Goal: Information Seeking & Learning: Learn about a topic

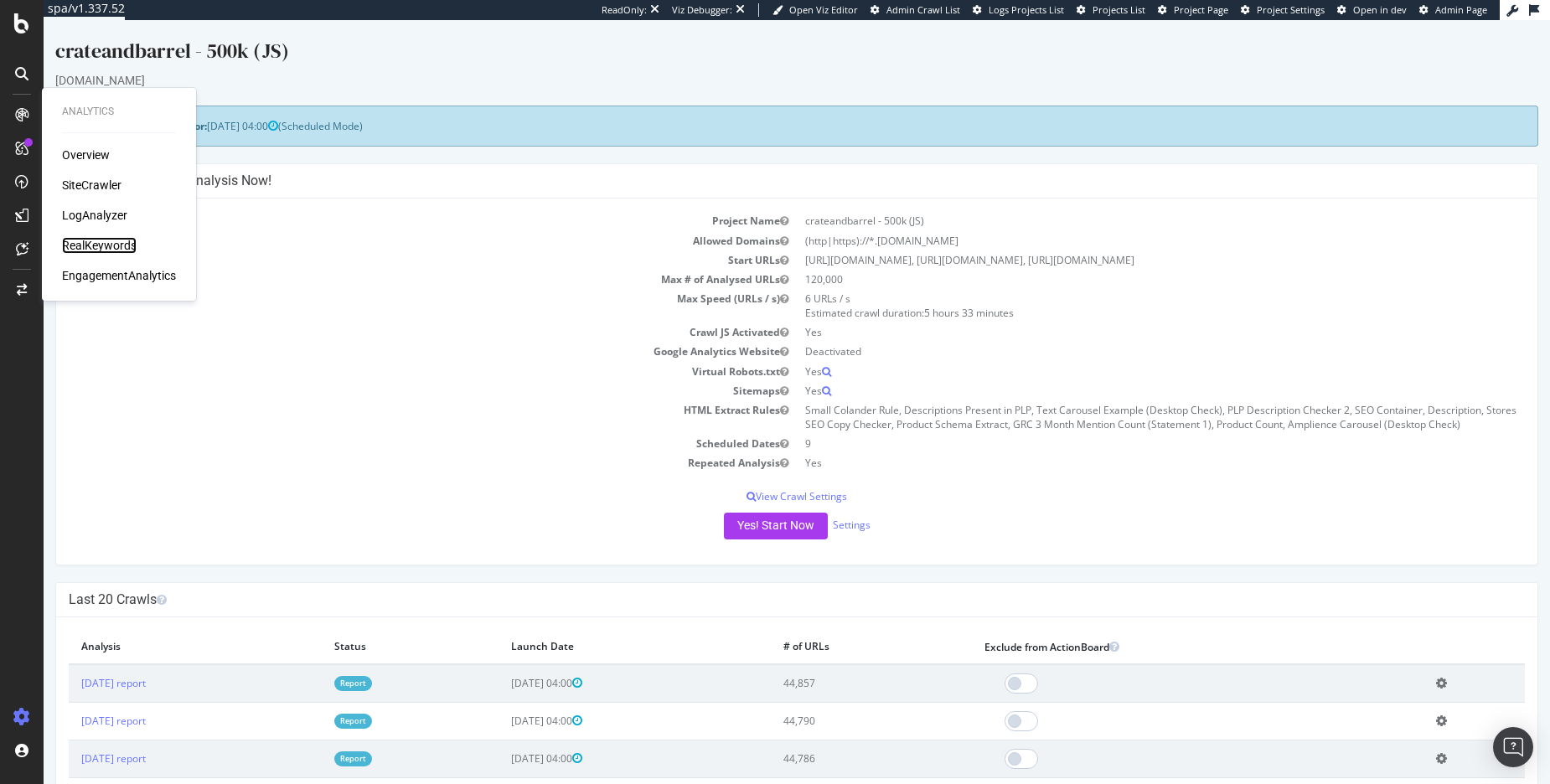
click at [115, 242] on div "RealKeywords" at bounding box center [99, 245] width 75 height 17
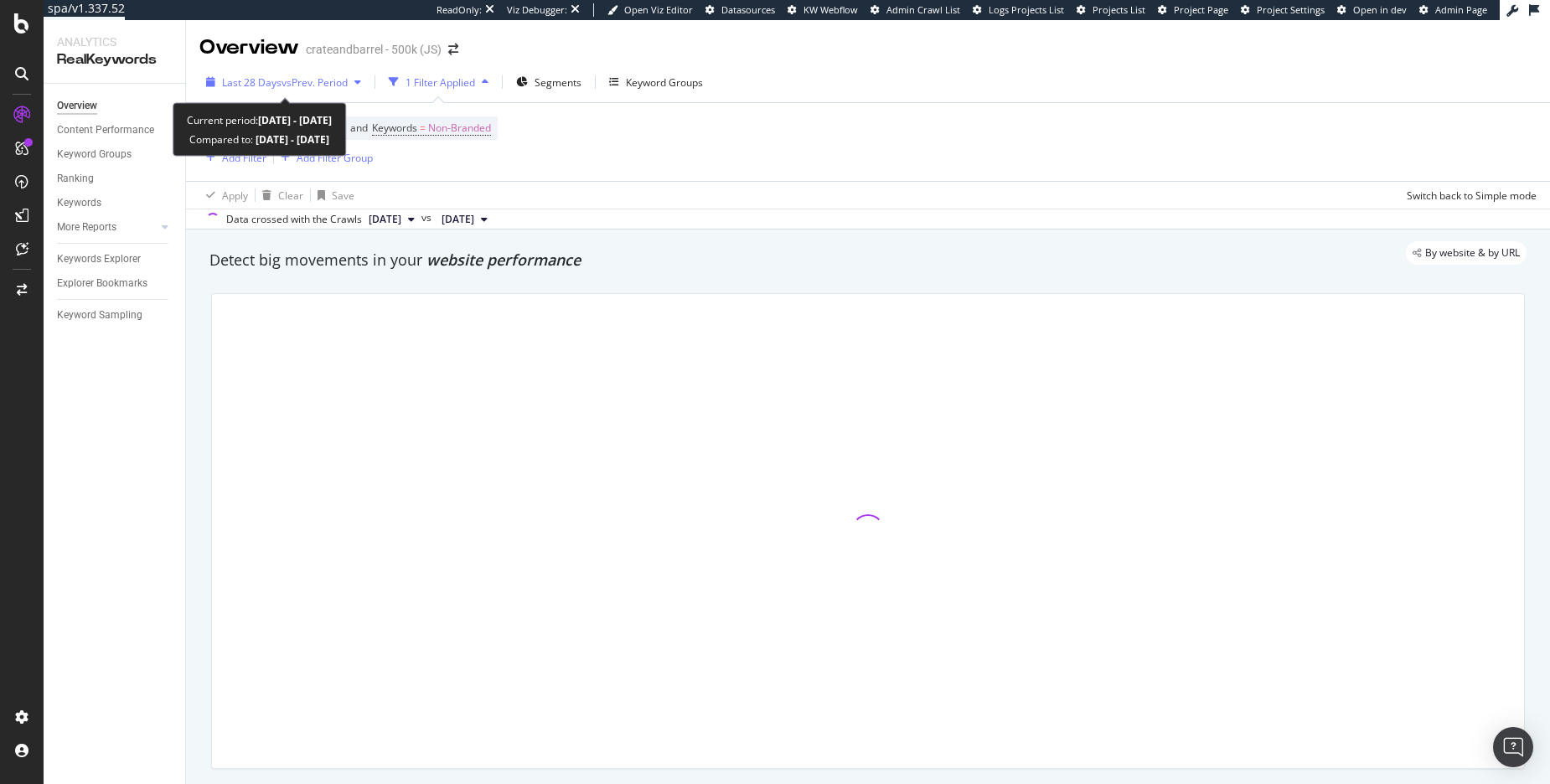
click at [330, 92] on div "Last 28 Days vs Prev. Period" at bounding box center [283, 82] width 168 height 25
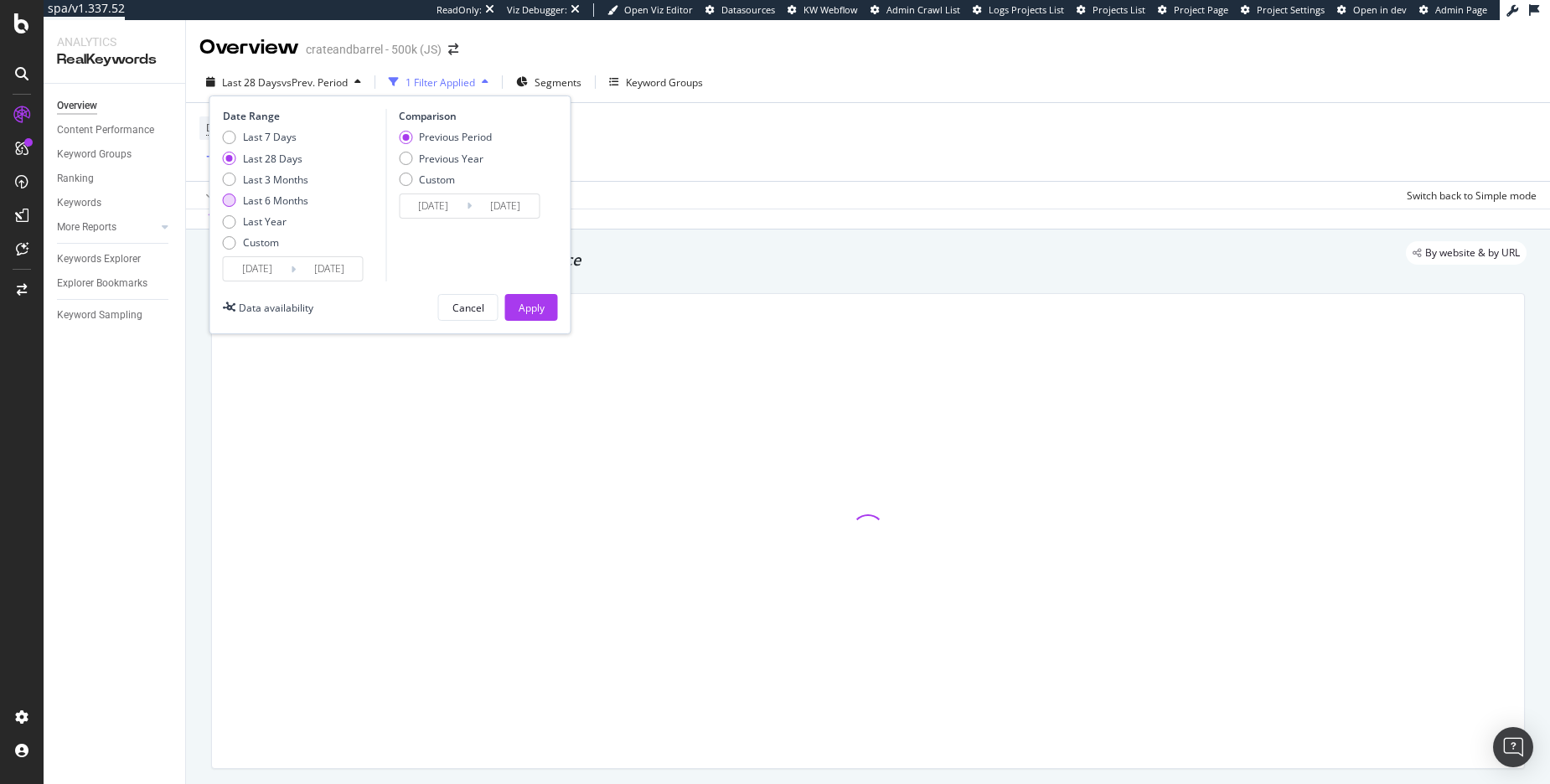
click at [296, 199] on div "Last 6 Months" at bounding box center [275, 200] width 66 height 14
type input "[DATE]"
click at [429, 152] on div "Previous Year" at bounding box center [451, 159] width 65 height 14
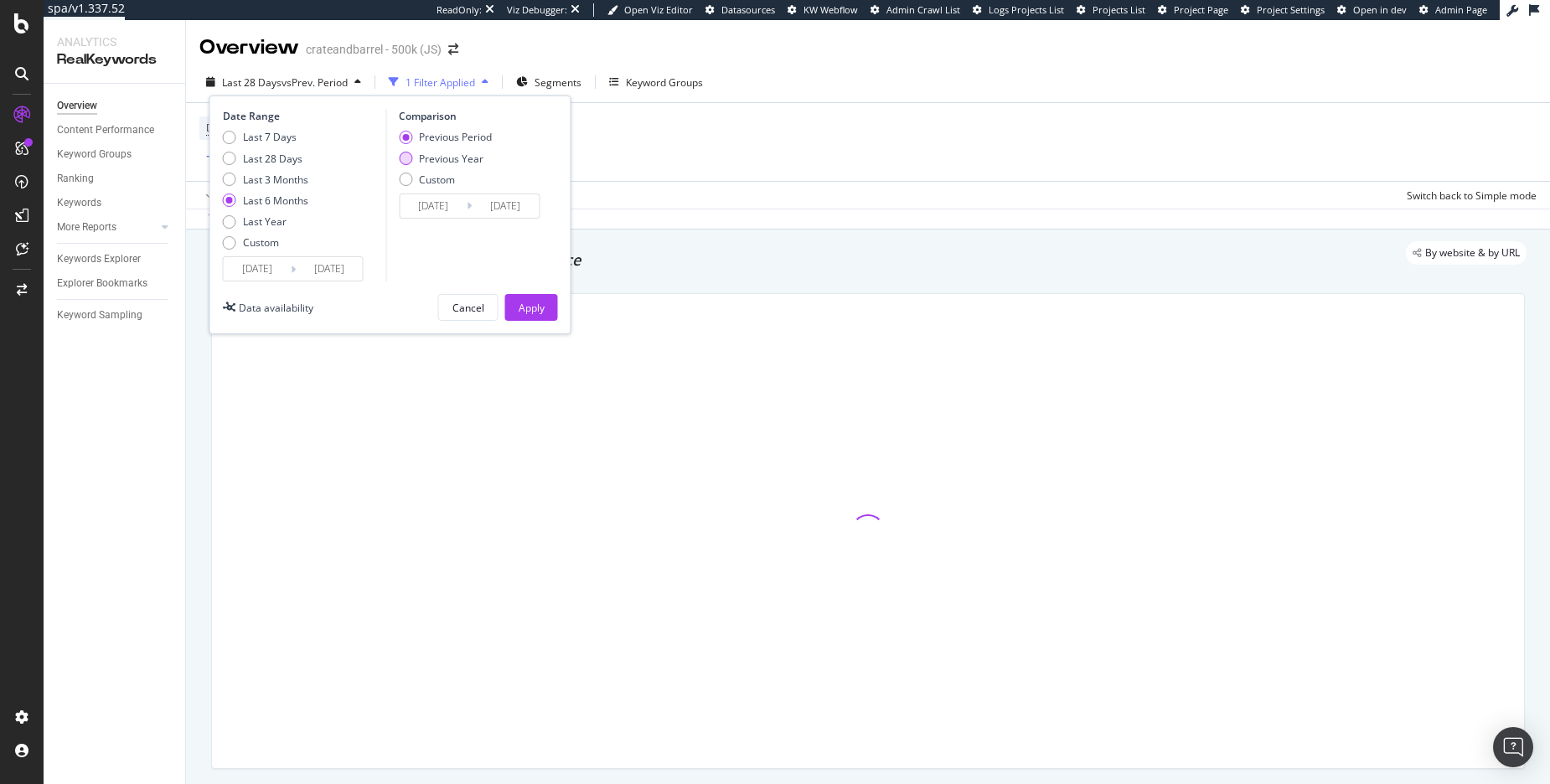
type input "[DATE]"
click at [530, 304] on div "Apply" at bounding box center [531, 308] width 26 height 14
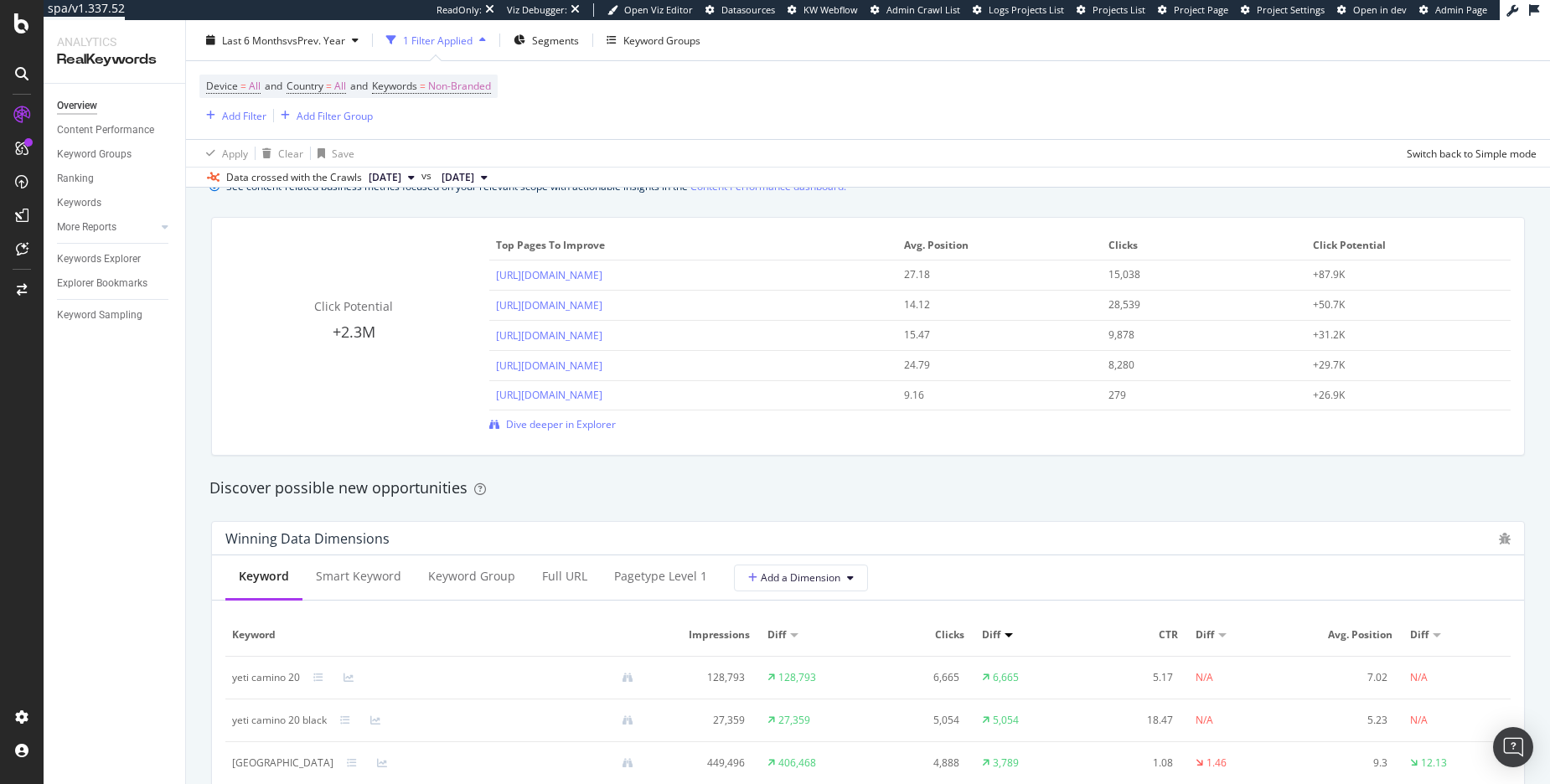
scroll to position [103, 0]
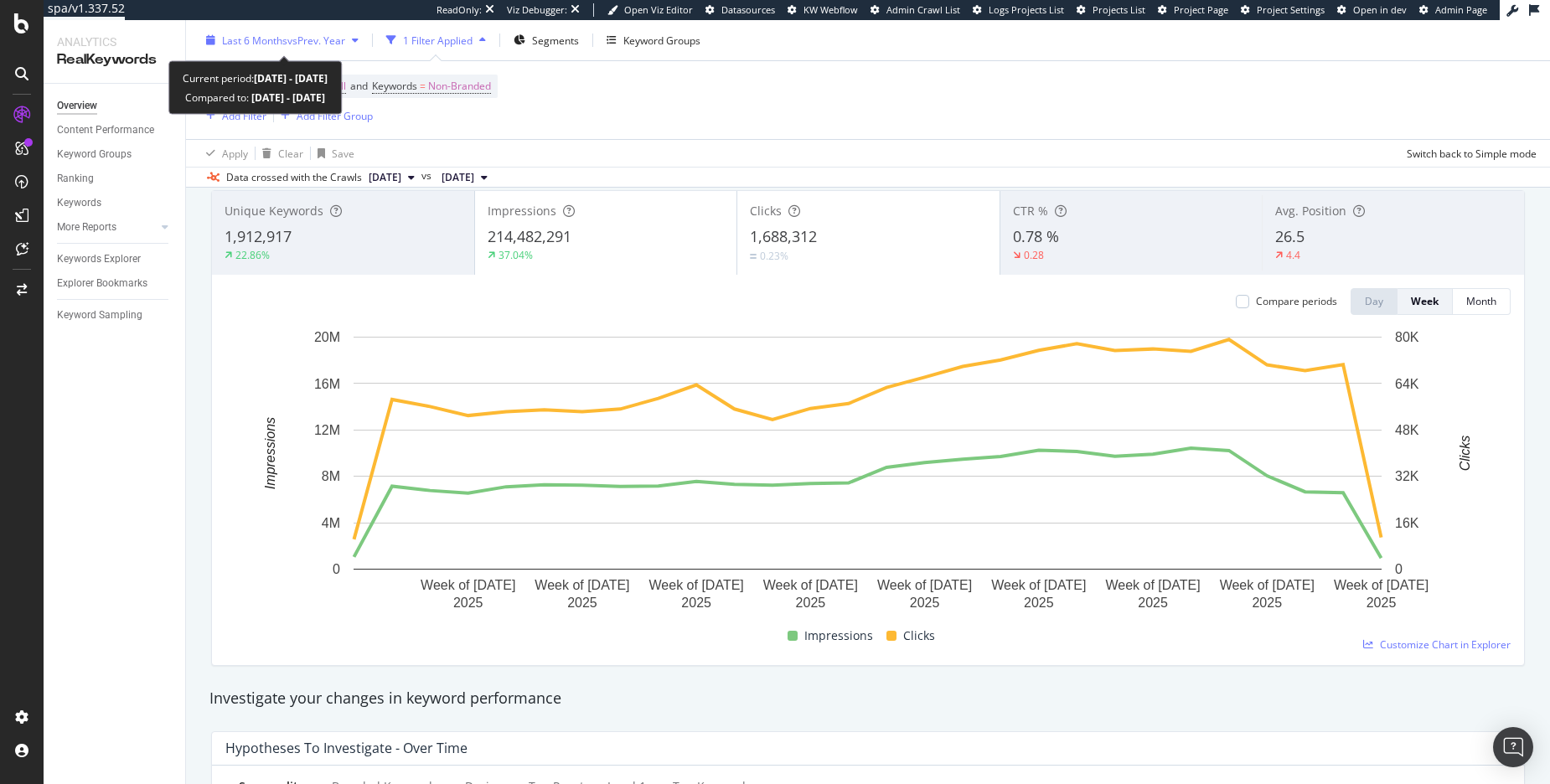
click at [311, 48] on div "Last 6 Months vs Prev. Year" at bounding box center [282, 40] width 166 height 25
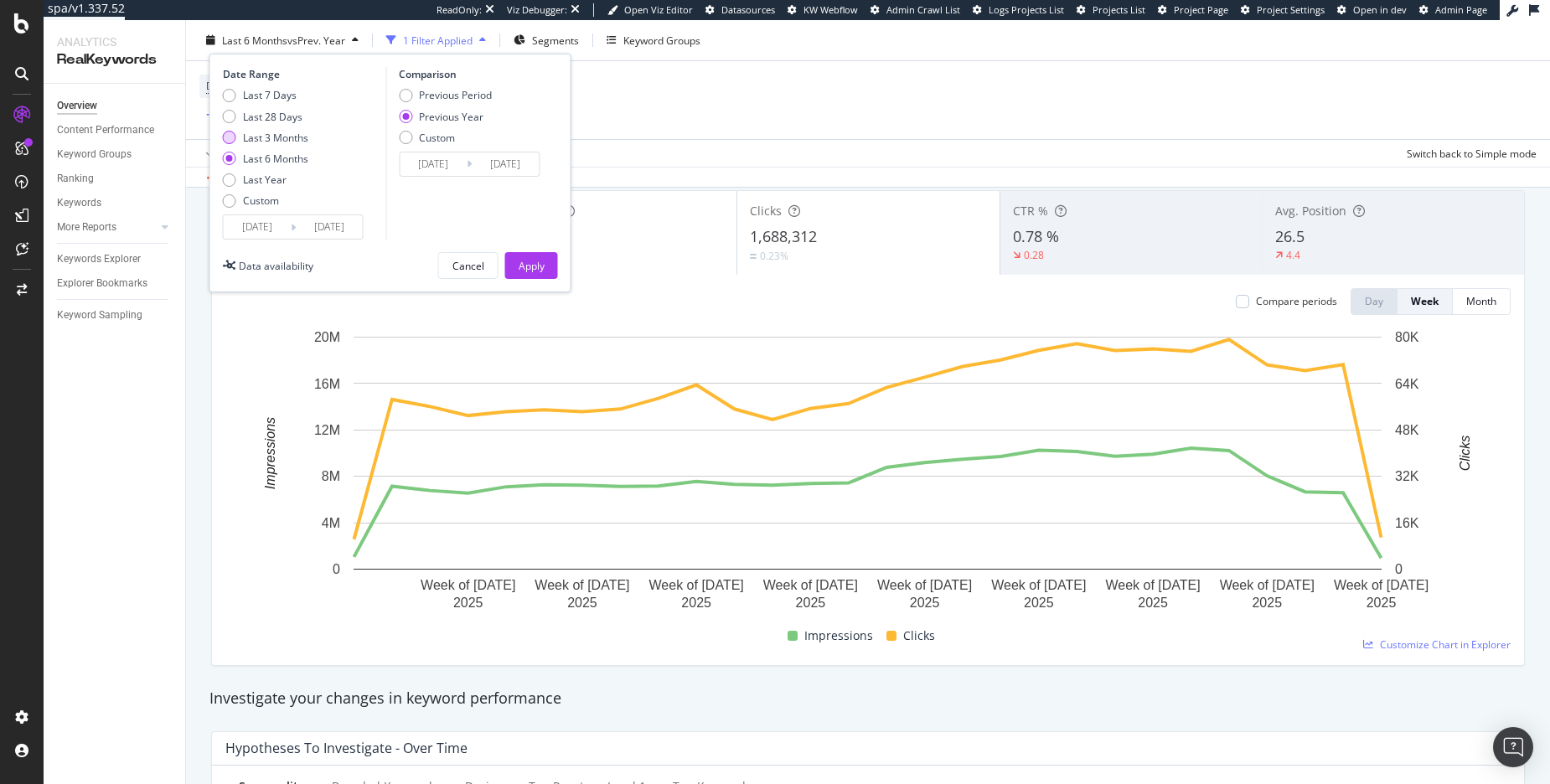
click at [297, 134] on div "Last 3 Months" at bounding box center [275, 137] width 66 height 14
type input "[DATE]"
click at [537, 266] on div "Apply" at bounding box center [531, 265] width 26 height 14
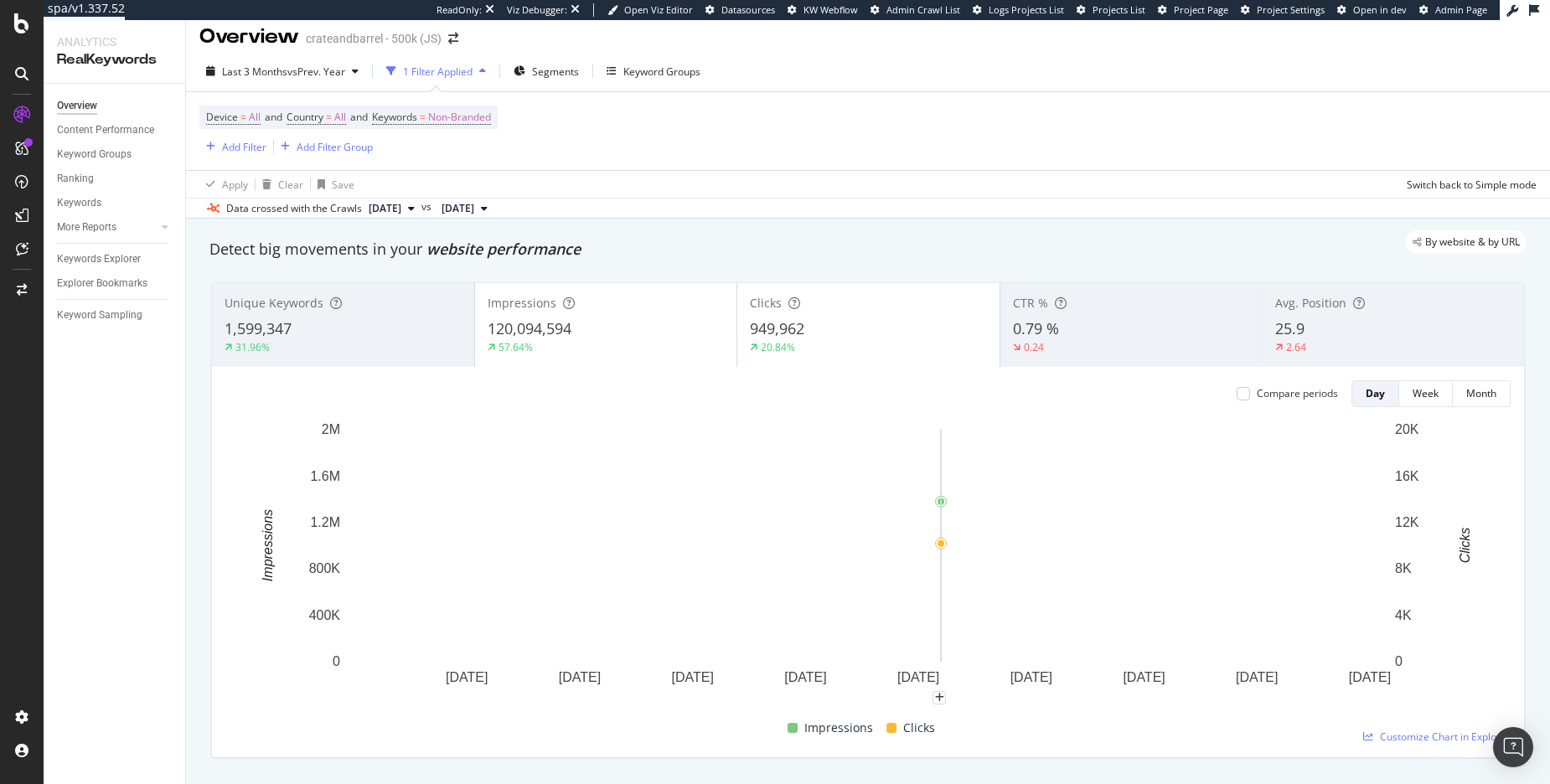
scroll to position [6, 0]
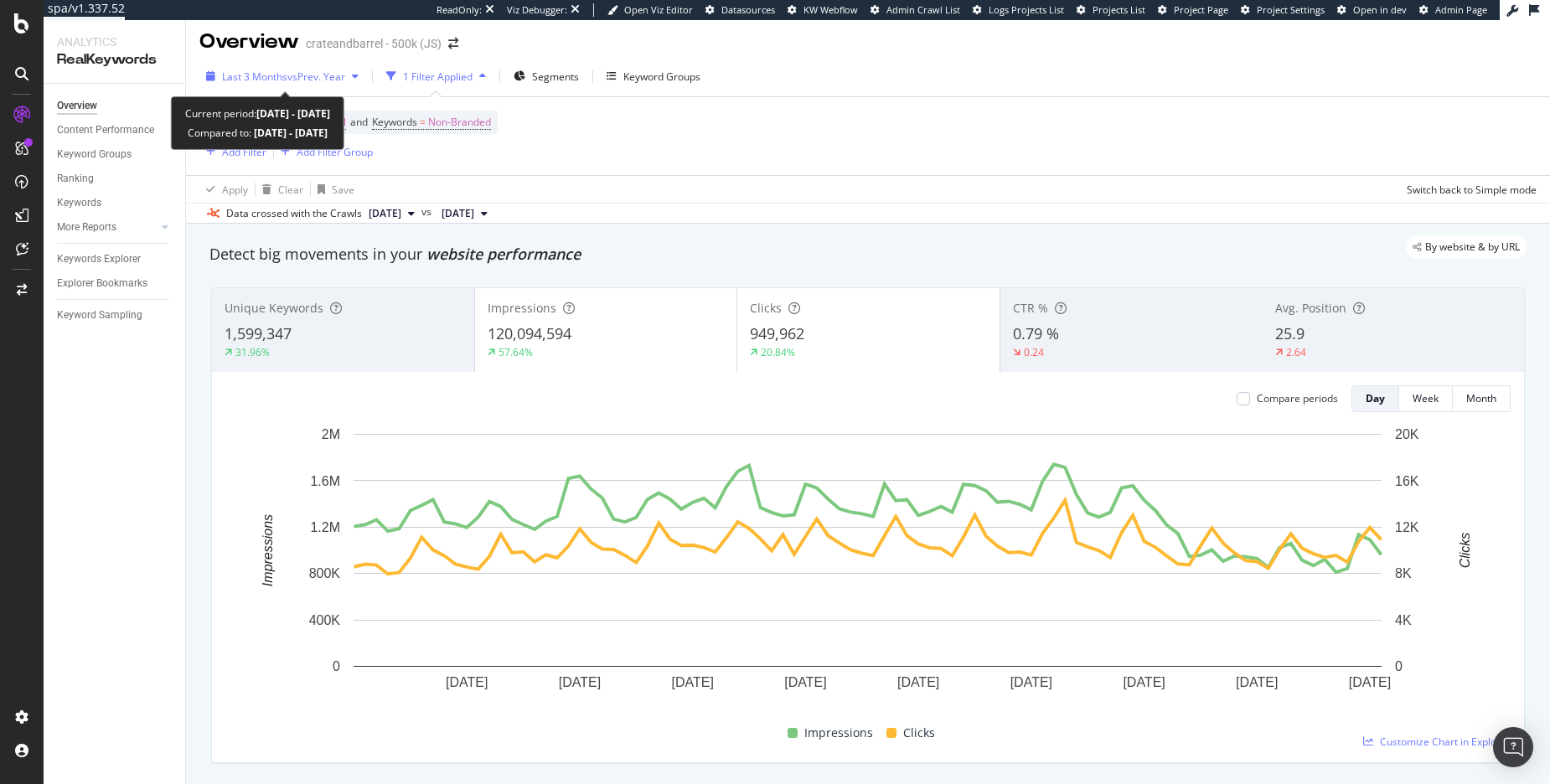
click at [337, 80] on span "vs Prev. Year" at bounding box center [316, 76] width 58 height 14
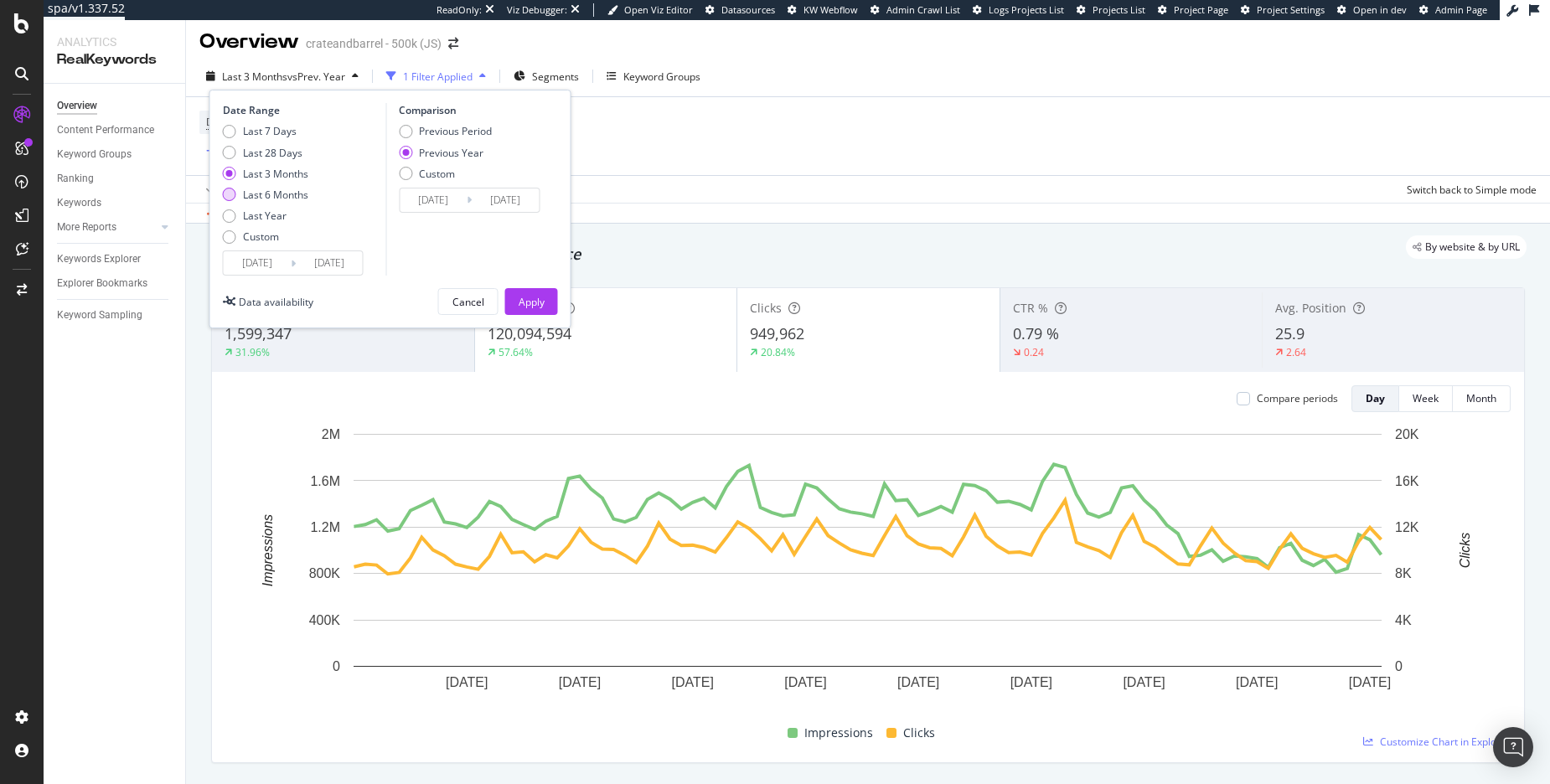
click at [303, 189] on div "Last 6 Months" at bounding box center [275, 195] width 66 height 14
type input "[DATE]"
click at [545, 305] on button "Apply" at bounding box center [531, 302] width 53 height 27
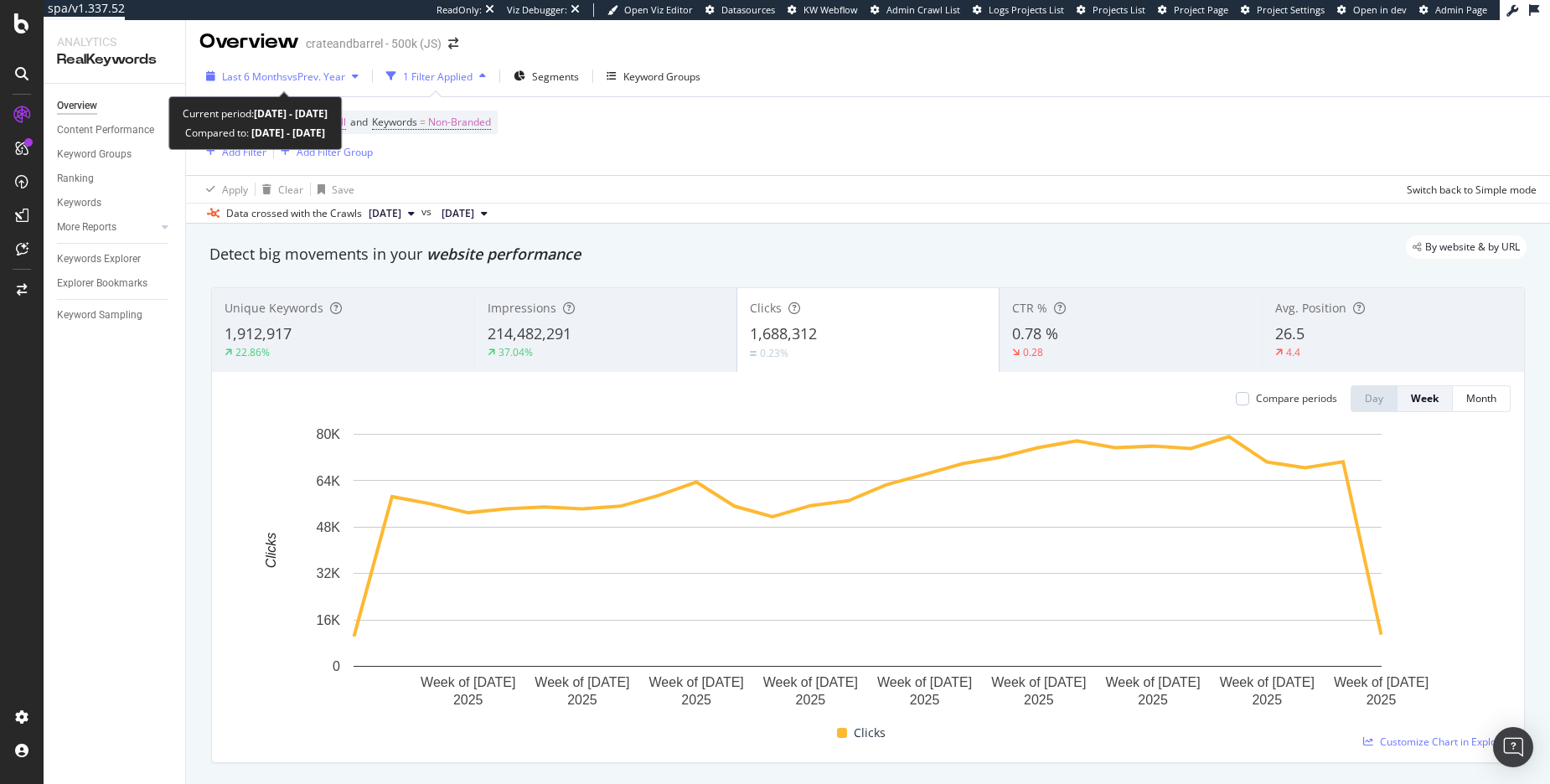
click at [281, 76] on span "Last 6 Months" at bounding box center [254, 76] width 66 height 14
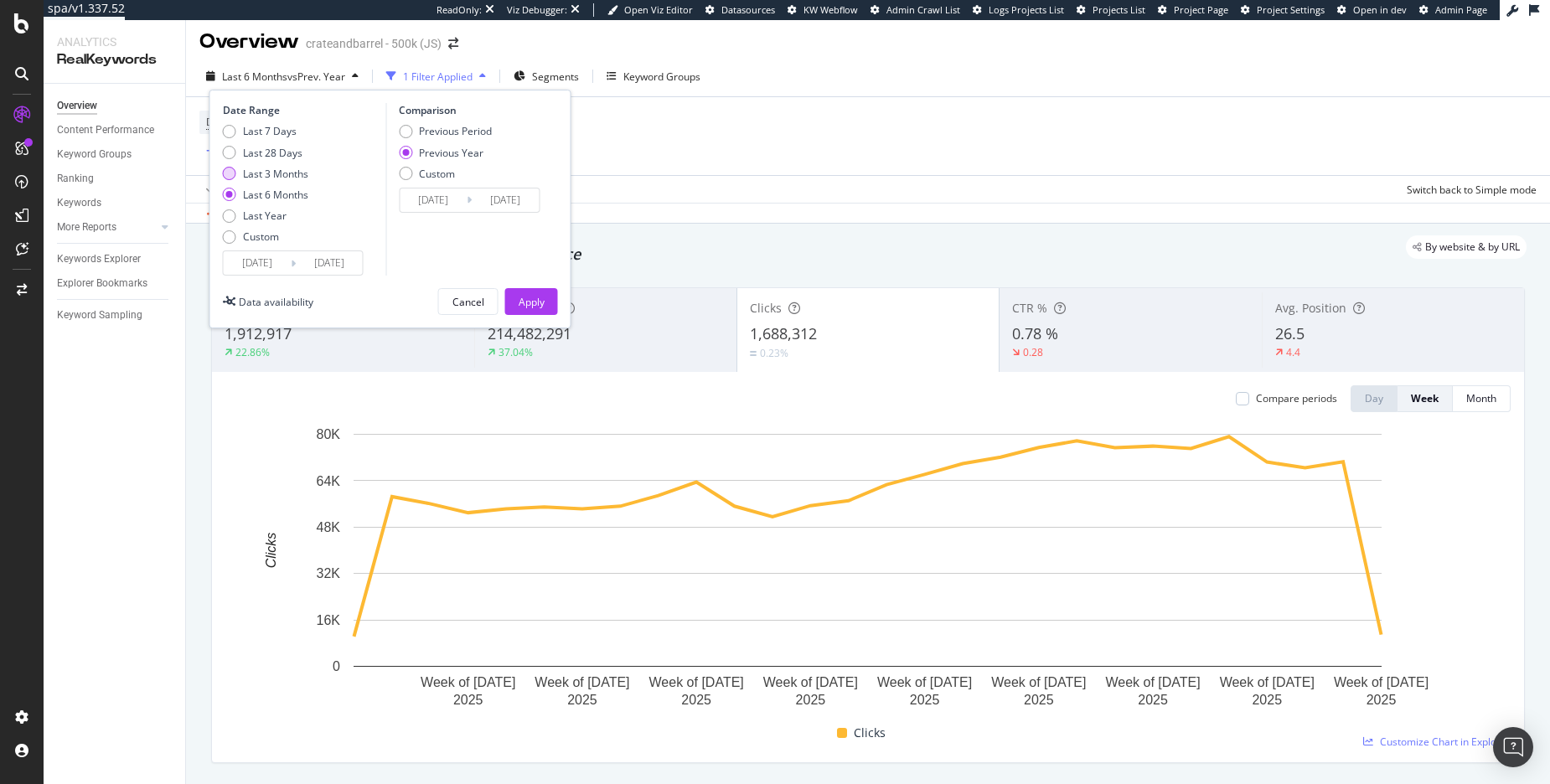
click at [291, 173] on div "Last 3 Months" at bounding box center [275, 174] width 66 height 14
type input "[DATE]"
click at [526, 291] on div "Apply" at bounding box center [531, 302] width 26 height 25
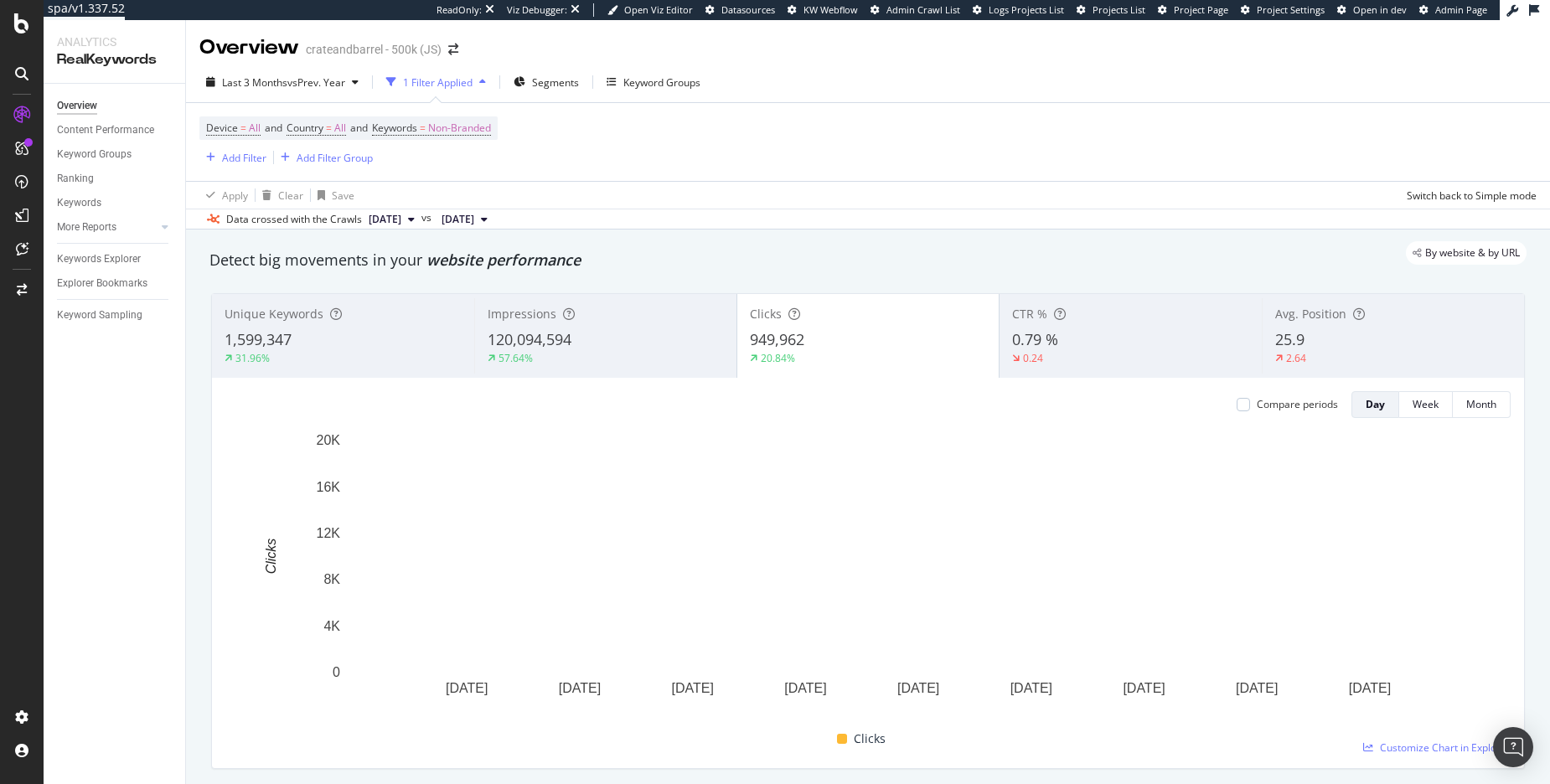
scroll to position [9, 0]
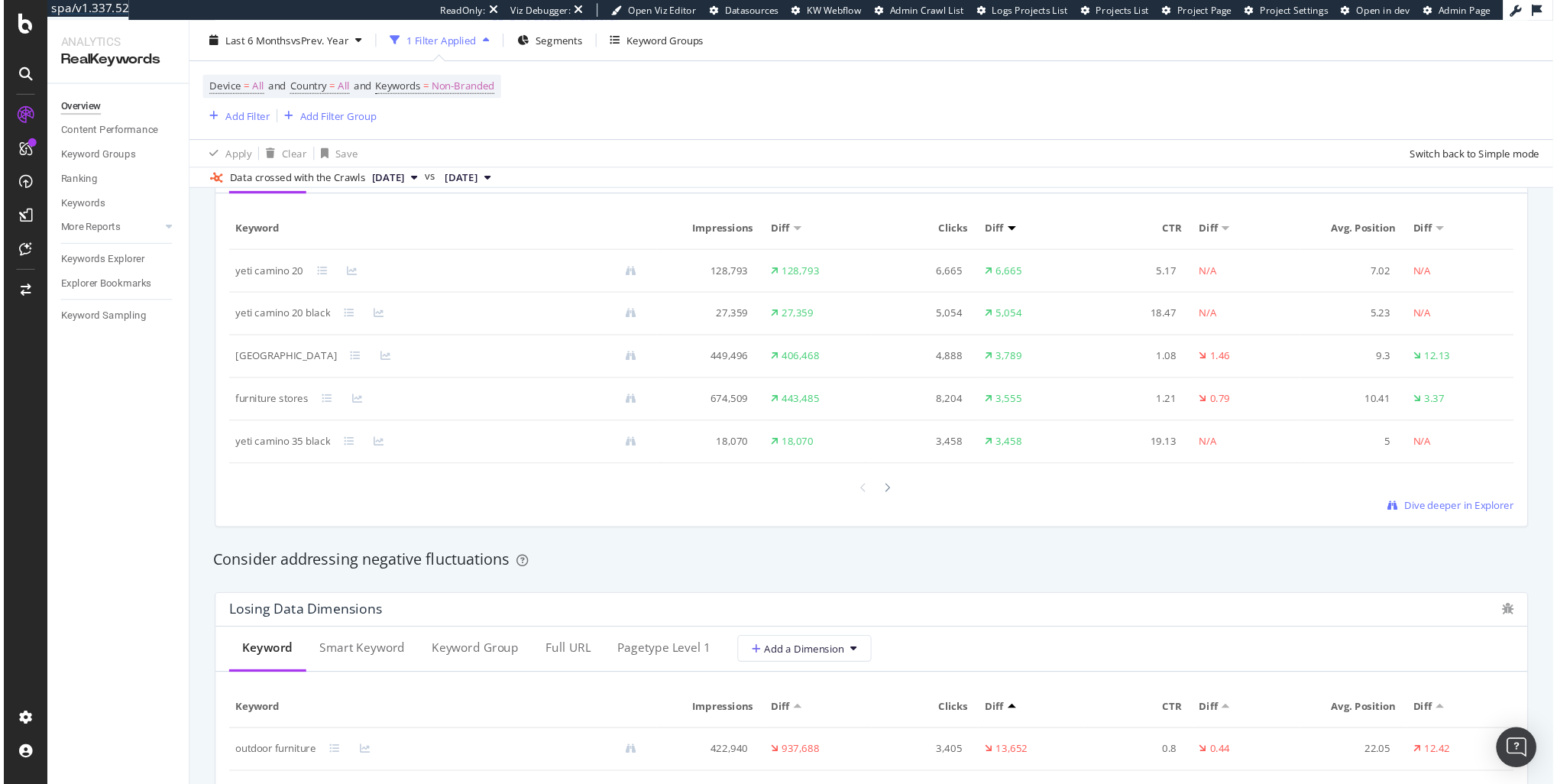
scroll to position [1448, 0]
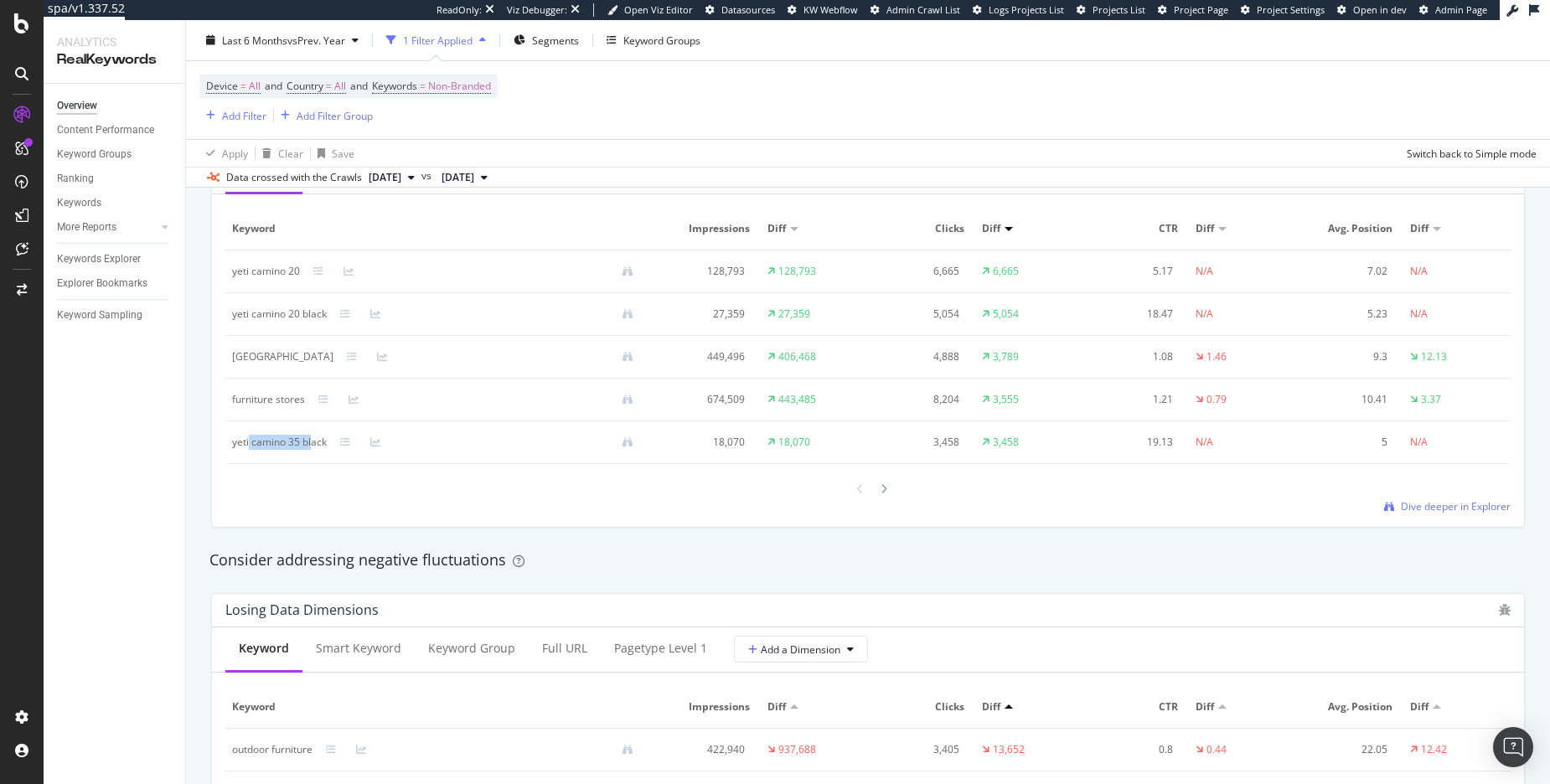
drag, startPoint x: 314, startPoint y: 445, endPoint x: 248, endPoint y: 445, distance: 66.0
click at [248, 445] on div "yeti camino 35 black" at bounding box center [279, 442] width 94 height 15
click at [593, 511] on div "Keyword Impressions Diff Clicks Diff CTR Diff Avg. Position Diff yeti camino 20…" at bounding box center [868, 360] width 1285 height 305
drag, startPoint x: 1546, startPoint y: 371, endPoint x: 1591, endPoint y: 373, distance: 45.0
click at [1549, 373] on html "spa/v1.337.52 ReadOnly: Viz Debugger: Open Viz Editor Datasources KW Webflow Ad…" at bounding box center [775, 392] width 1550 height 784
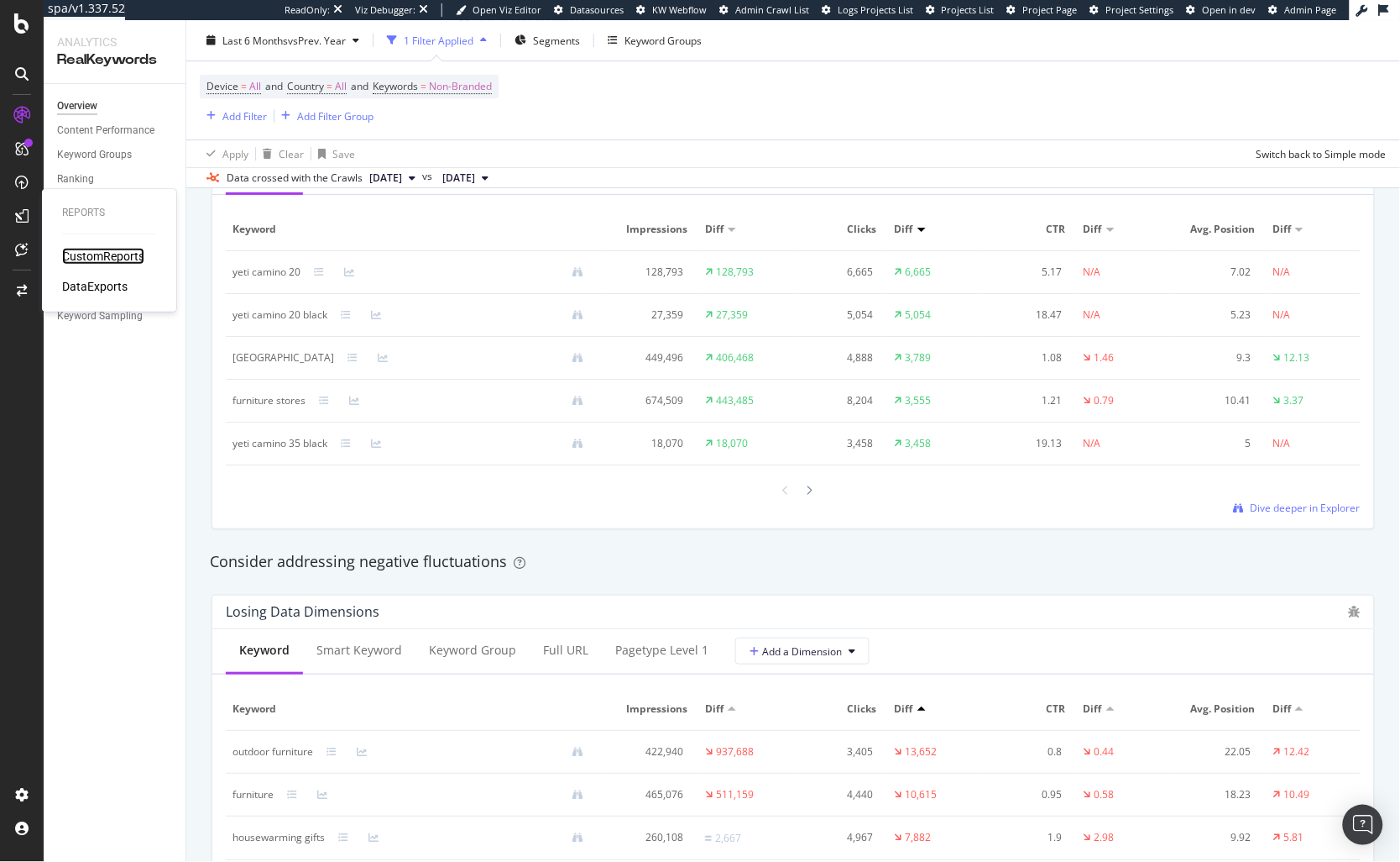
click at [77, 250] on div "CustomReports" at bounding box center [103, 256] width 82 height 17
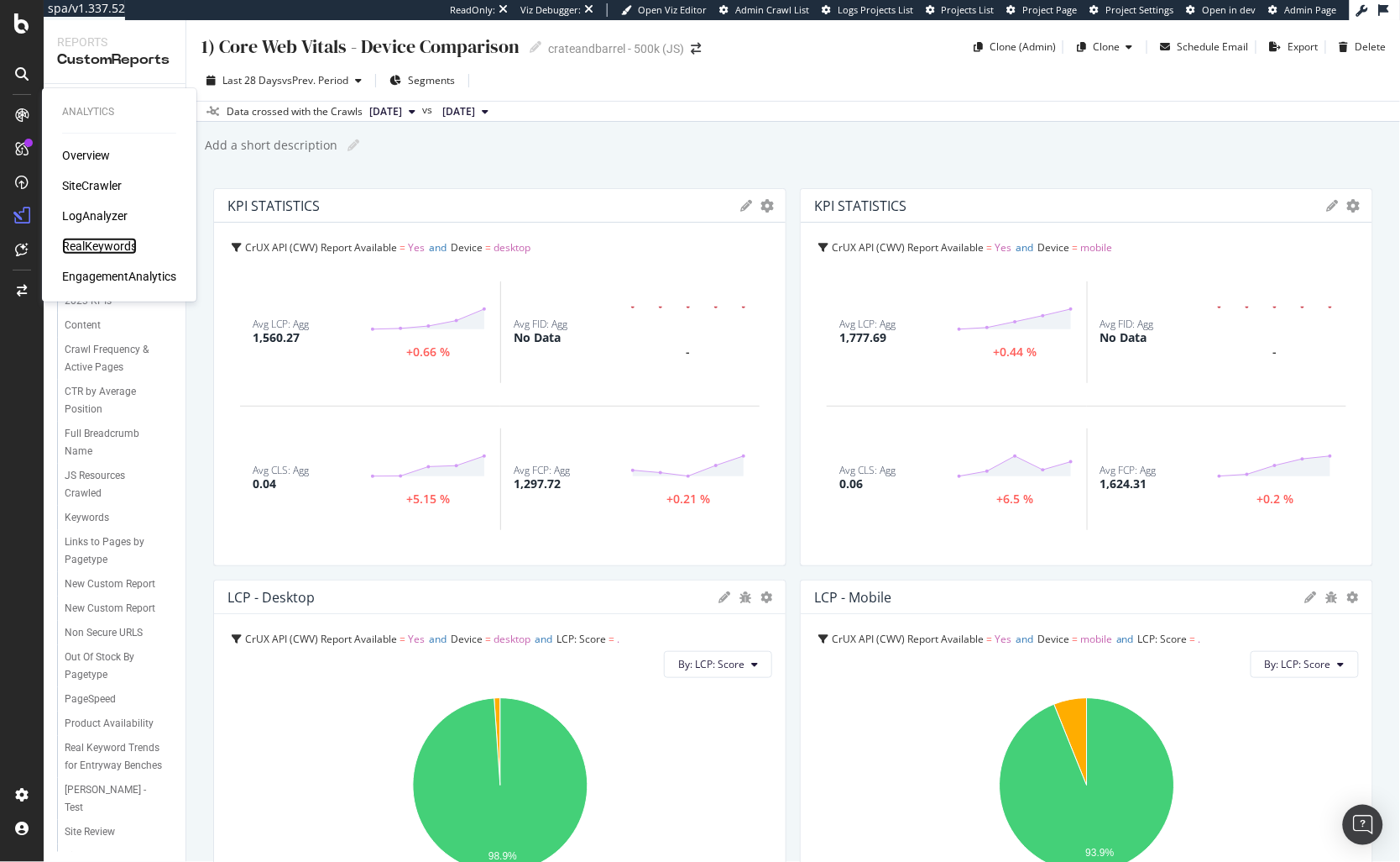
click at [113, 244] on div "RealKeywords" at bounding box center [99, 246] width 75 height 17
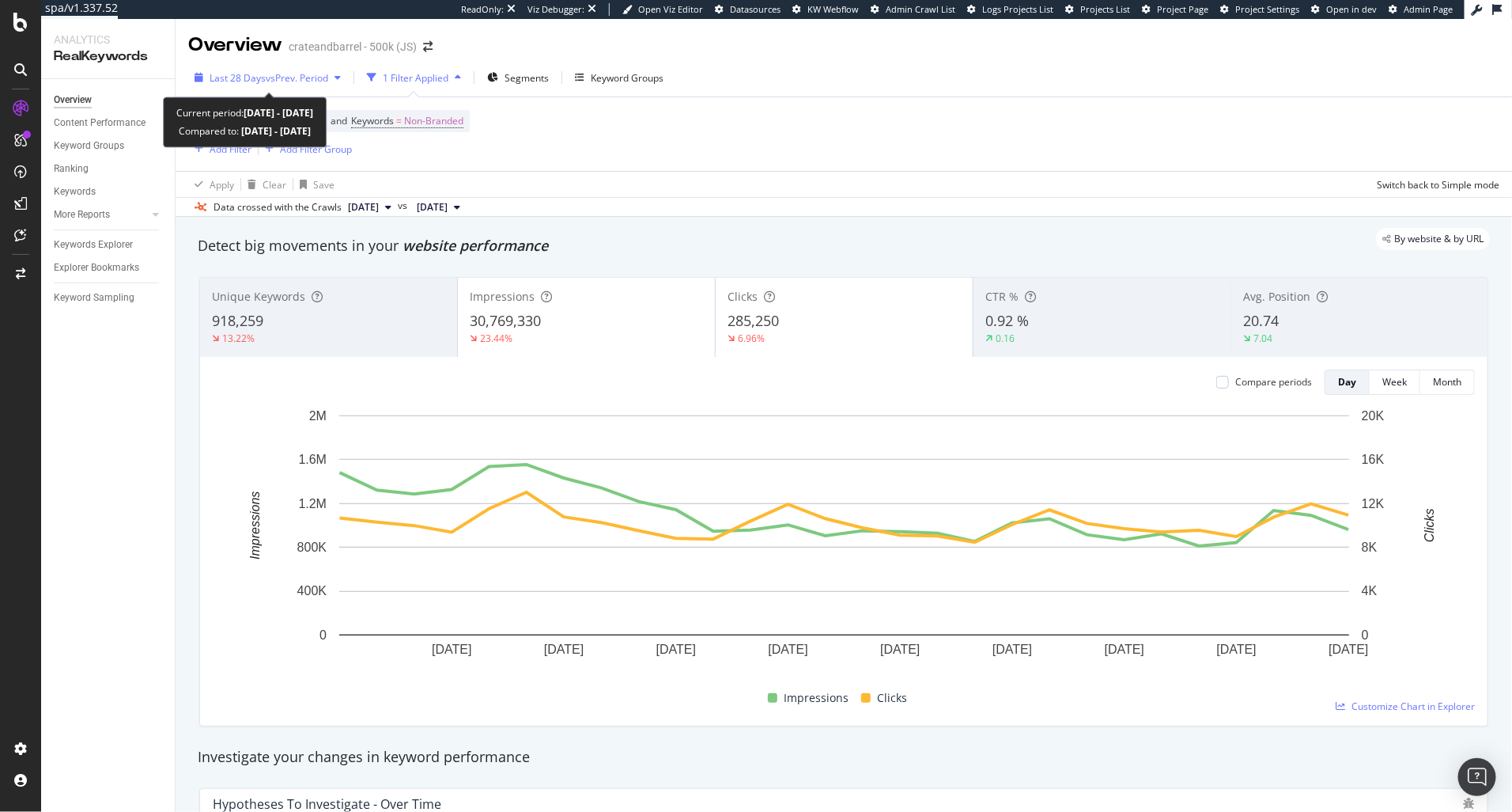
click at [288, 83] on span "vs Prev. Period" at bounding box center [297, 78] width 63 height 14
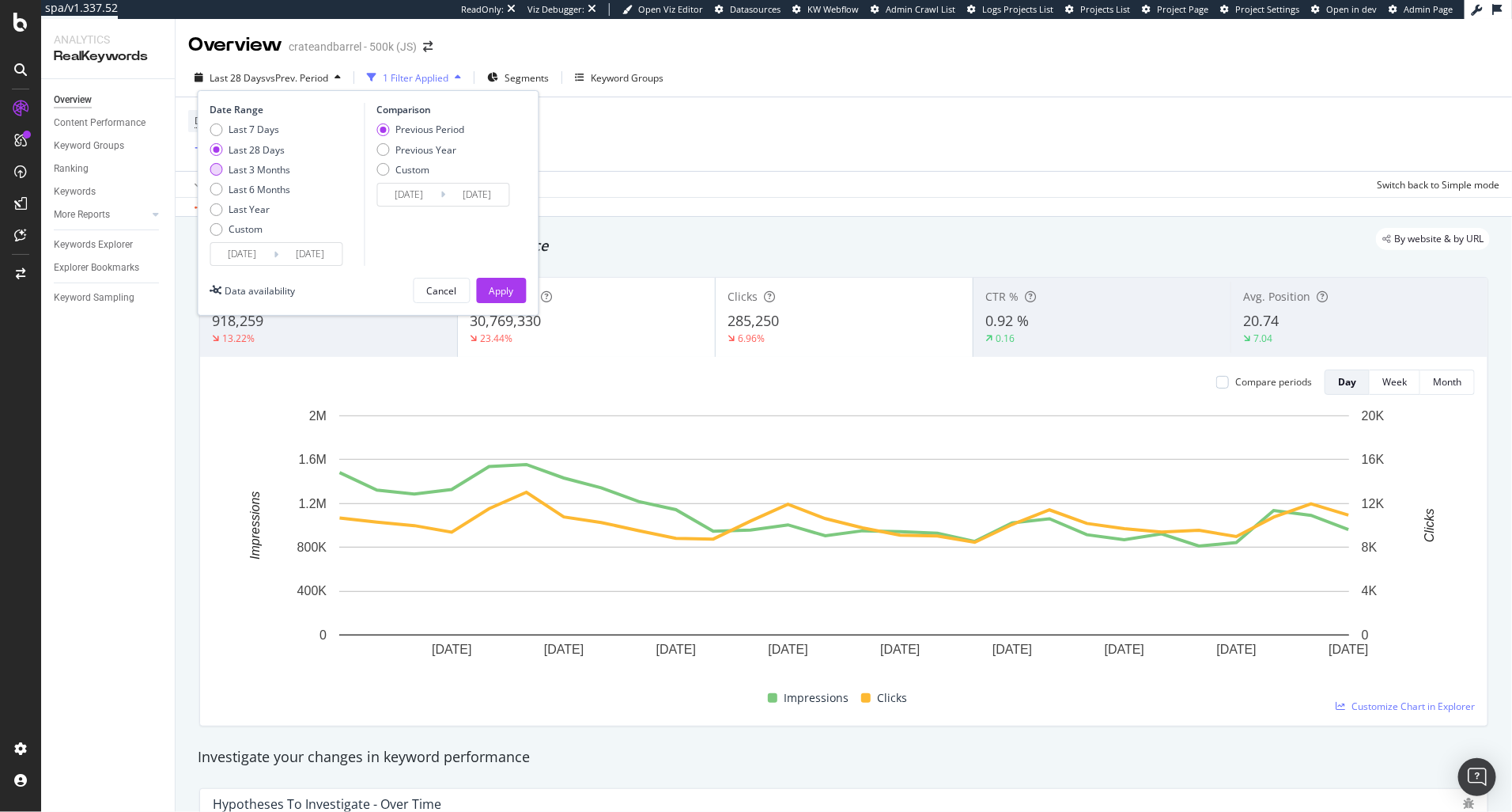
click at [277, 169] on div "Last 3 Months" at bounding box center [259, 170] width 62 height 14
type input "[DATE]"
click at [501, 303] on button "Apply" at bounding box center [501, 290] width 50 height 25
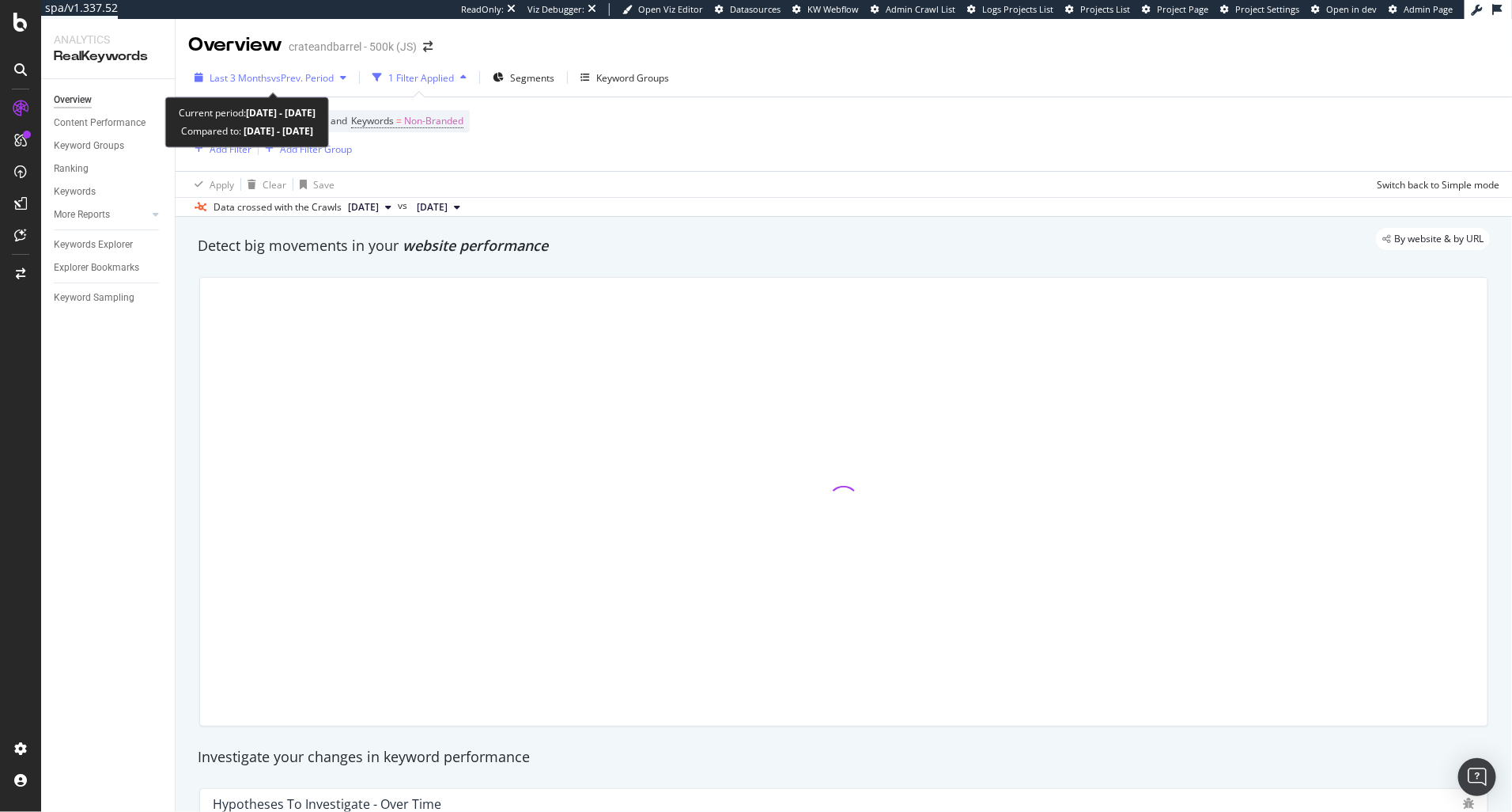
click at [324, 76] on span "vs Prev. Period" at bounding box center [303, 78] width 63 height 14
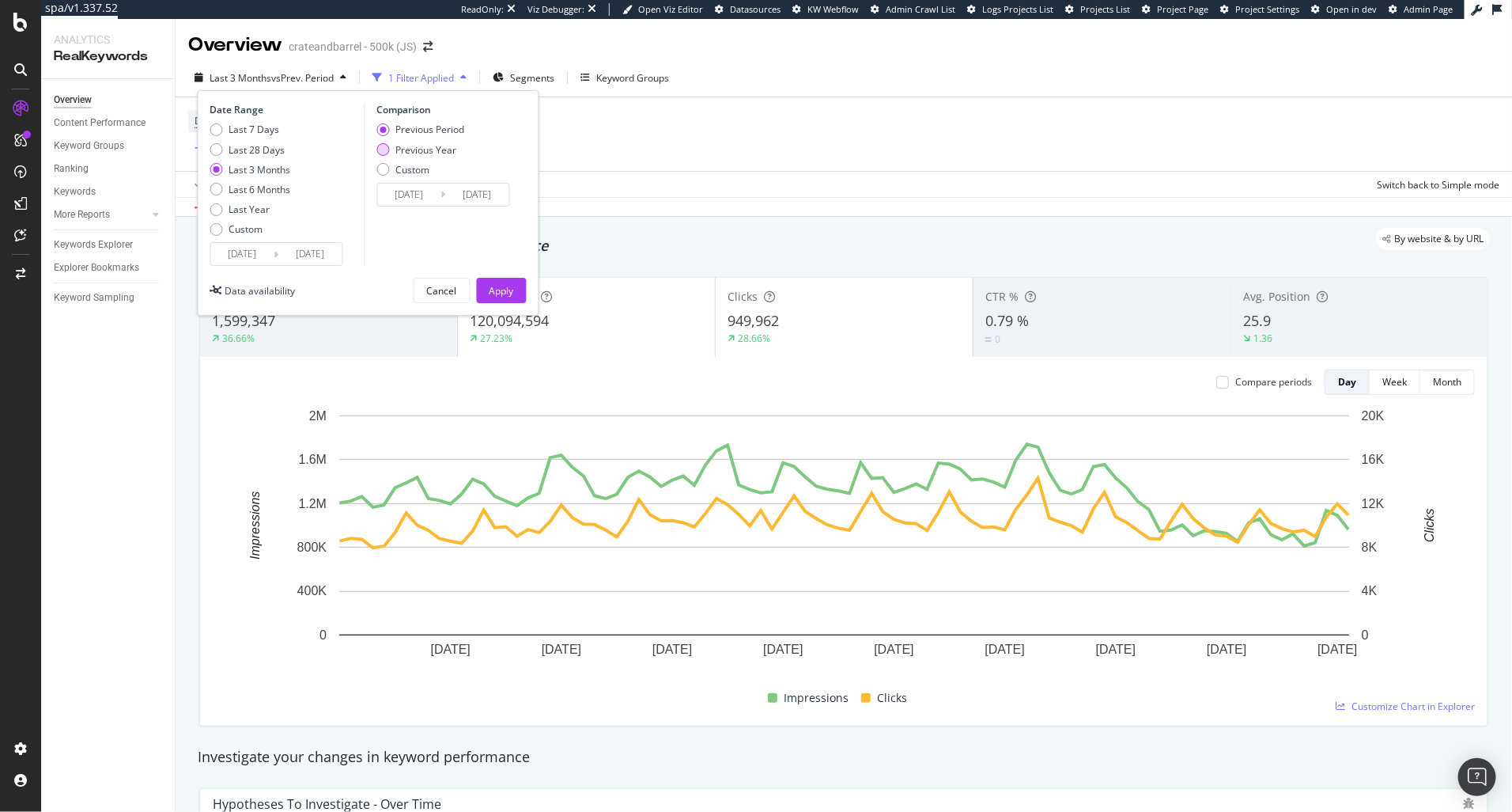
click at [415, 151] on div "Previous Year" at bounding box center [426, 150] width 61 height 14
type input "[DATE]"
click at [501, 294] on div "Apply" at bounding box center [501, 291] width 25 height 14
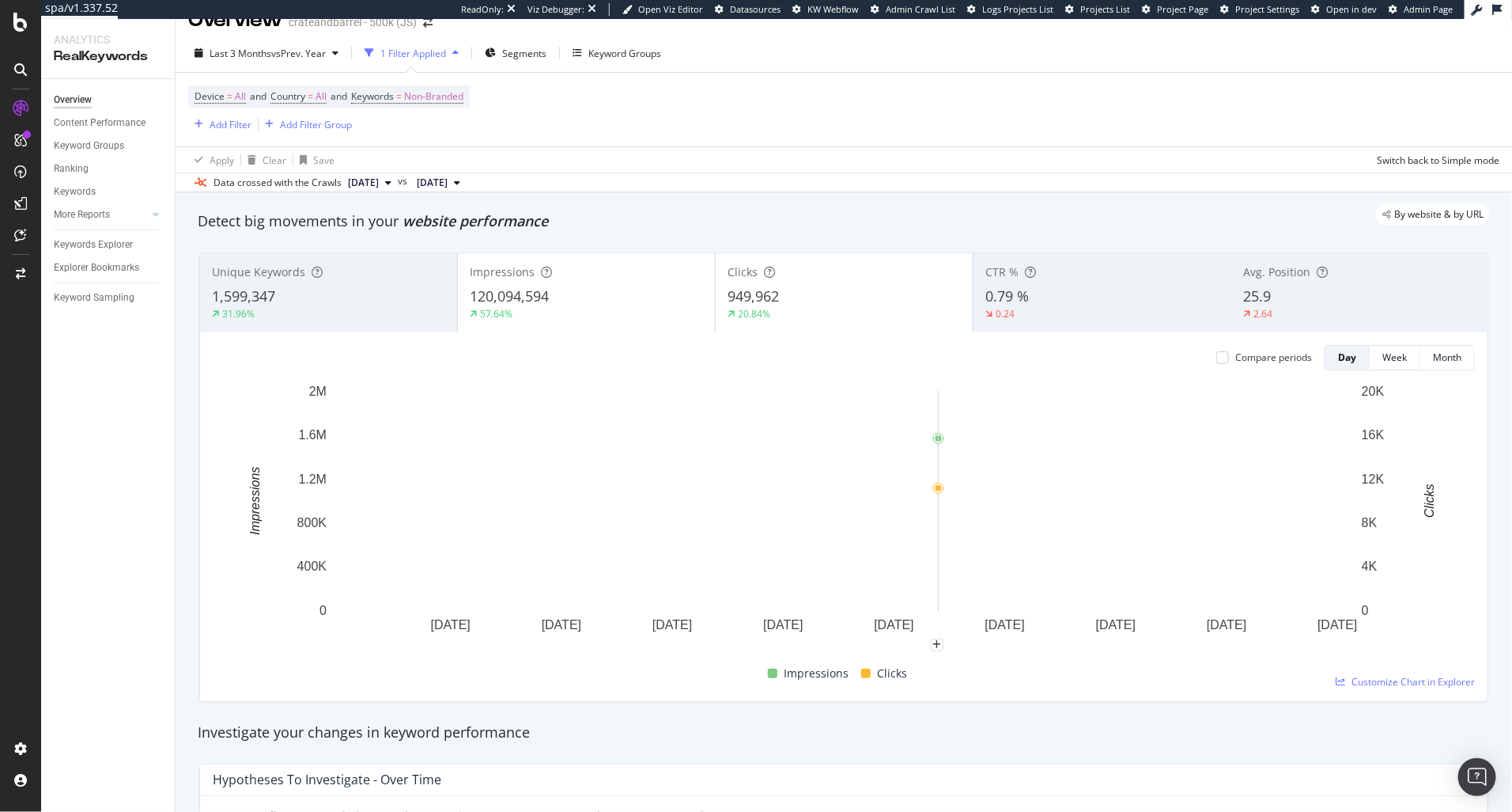
scroll to position [20, 0]
